Goal: Find specific page/section: Find specific page/section

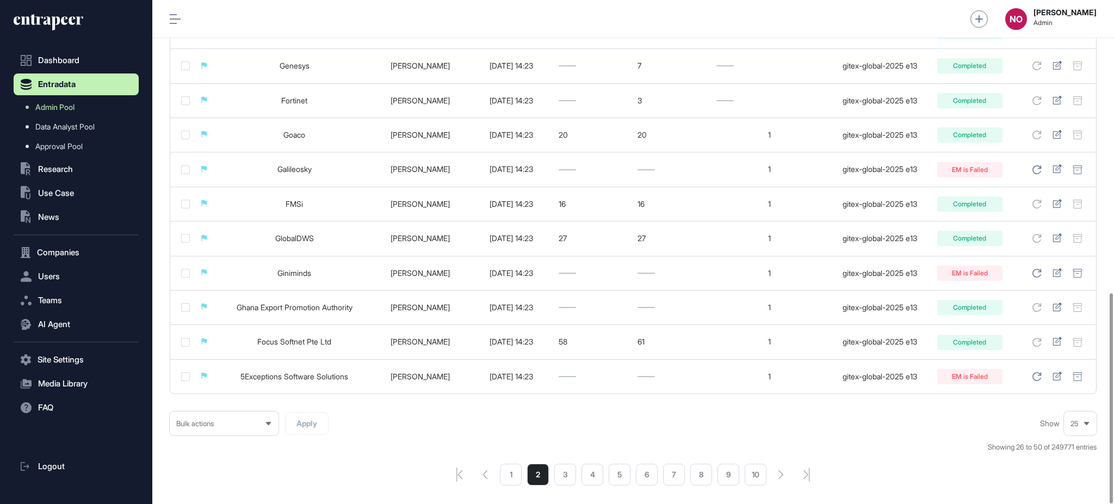
scroll to position [701, 0]
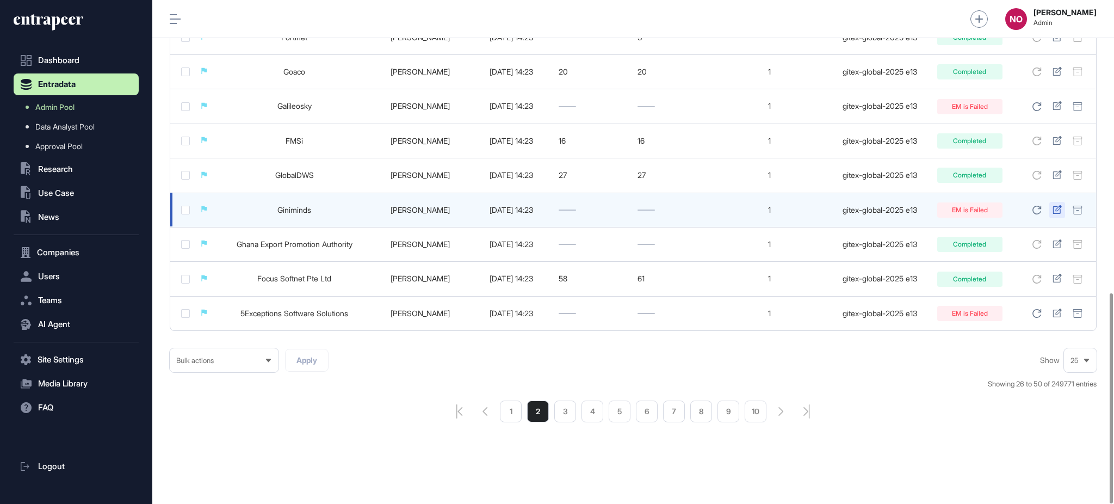
click at [1061, 208] on icon at bounding box center [1057, 209] width 9 height 9
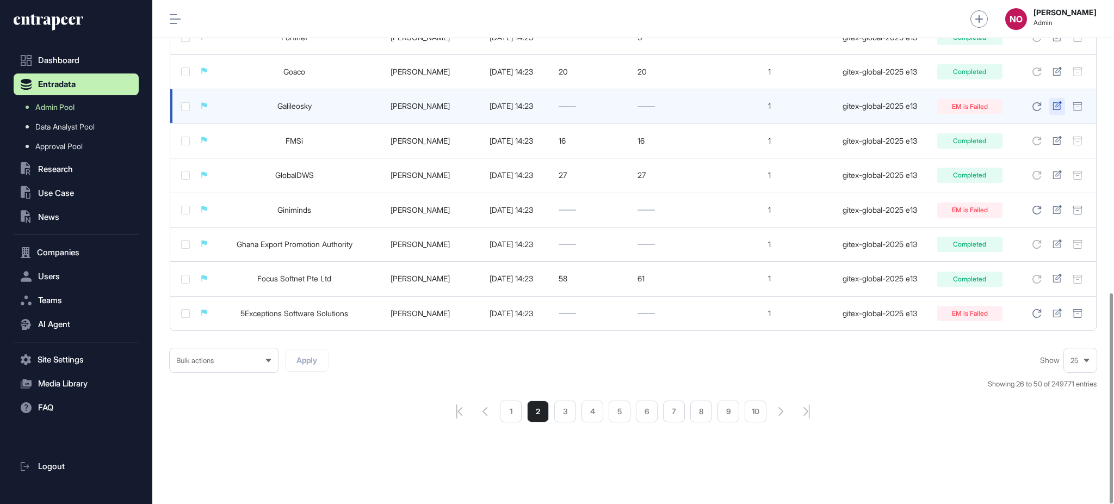
click at [1056, 106] on icon at bounding box center [1057, 105] width 9 height 9
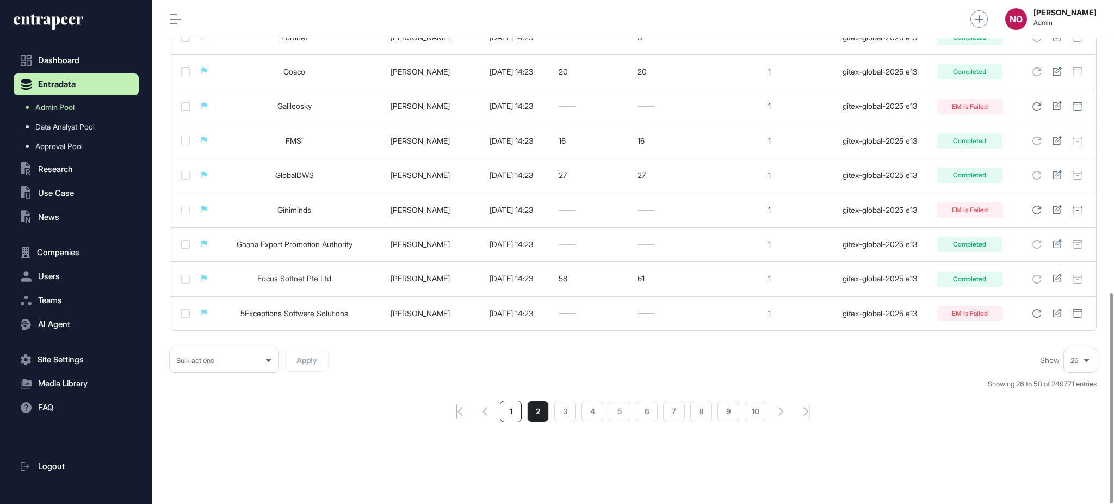
click at [508, 414] on li "1" at bounding box center [511, 412] width 22 height 22
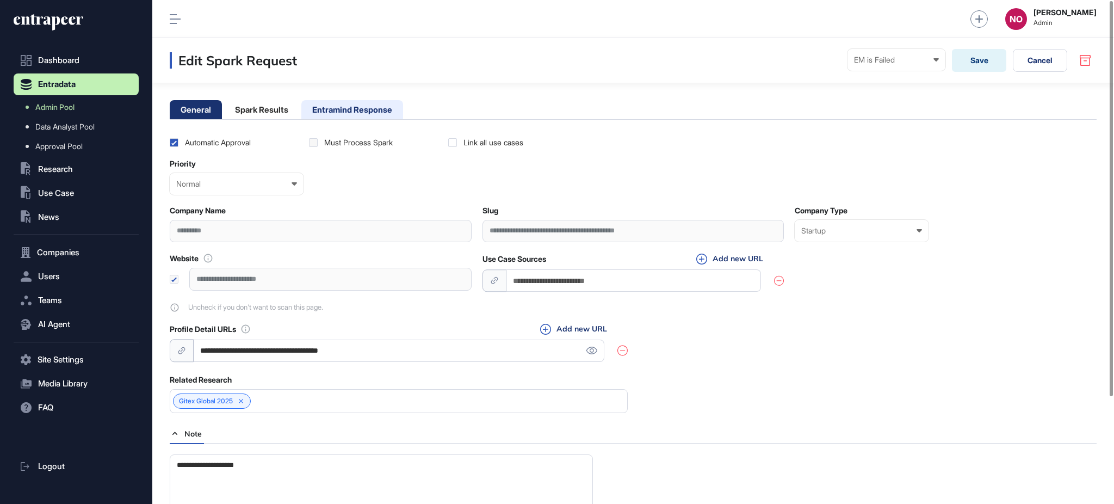
click at [390, 102] on li "Entramind Response" at bounding box center [352, 109] width 102 height 19
click at [364, 120] on main "**********" at bounding box center [633, 320] width 962 height 475
click at [364, 112] on li "Entramind Response" at bounding box center [352, 109] width 102 height 19
